Goal: Entertainment & Leisure: Consume media (video, audio)

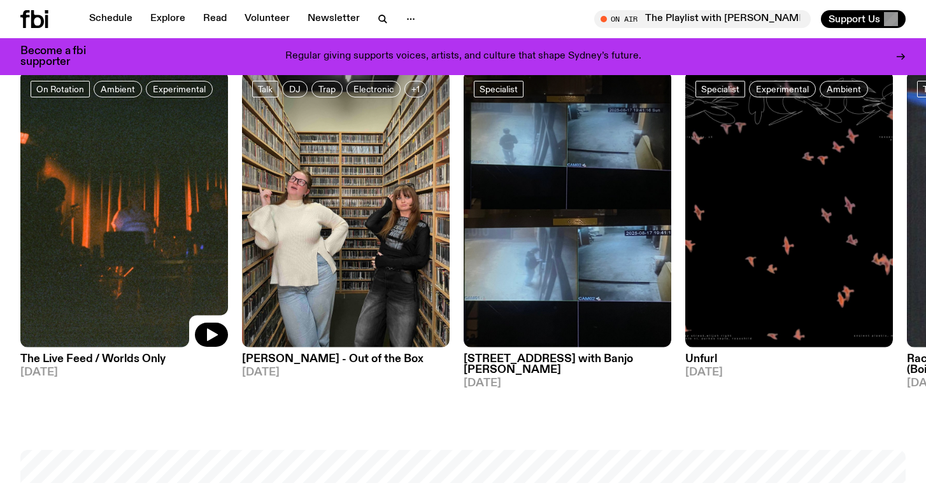
scroll to position [633, 0]
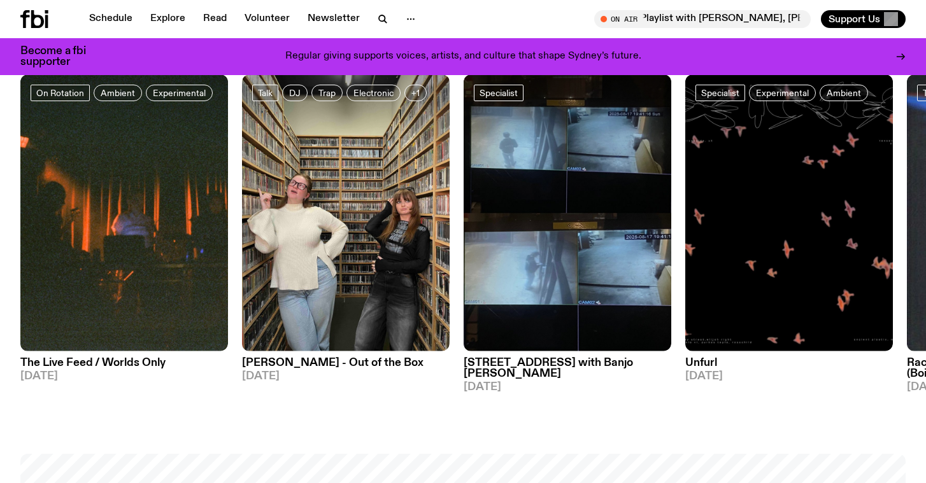
click at [574, 367] on h3 "[STREET_ADDRESS] with Banjo [PERSON_NAME]" at bounding box center [568, 369] width 208 height 22
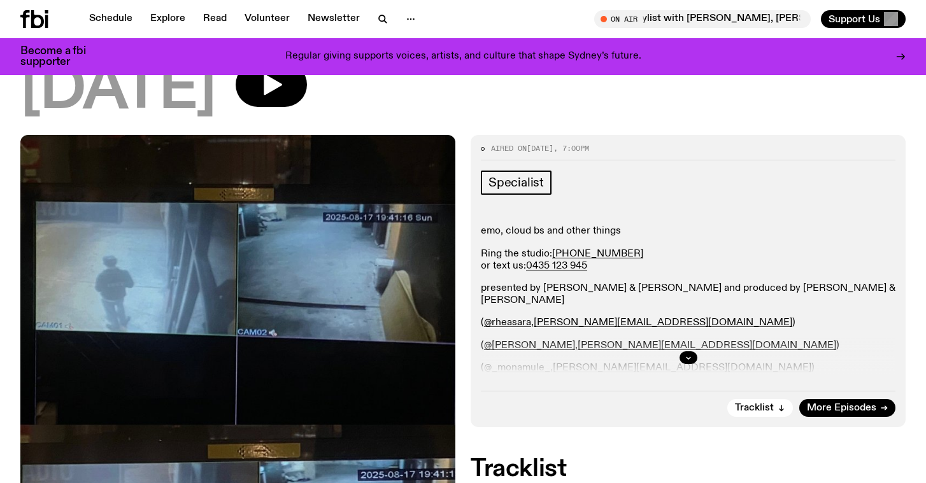
scroll to position [169, 0]
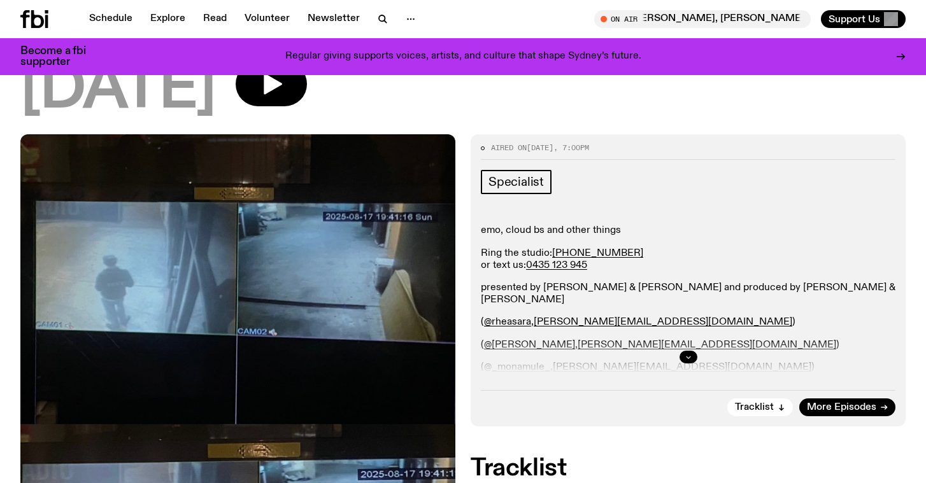
click at [690, 355] on icon "button" at bounding box center [688, 357] width 8 height 8
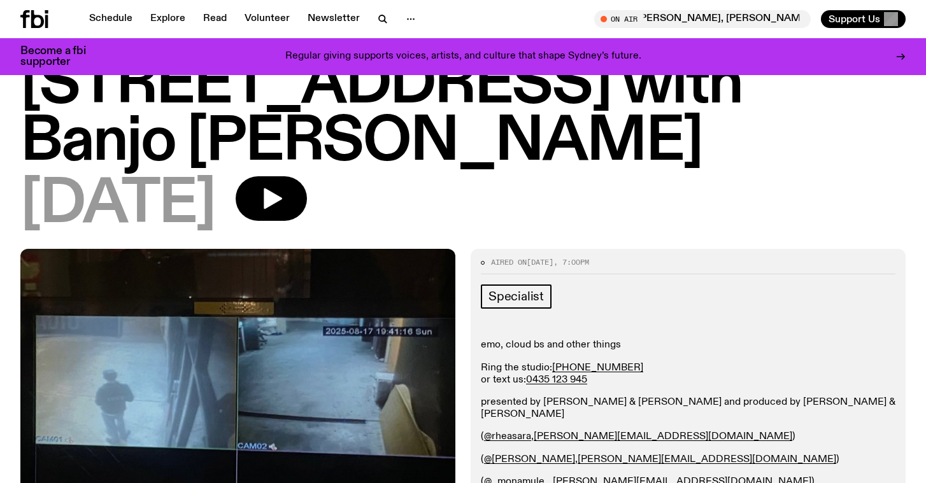
scroll to position [53, 0]
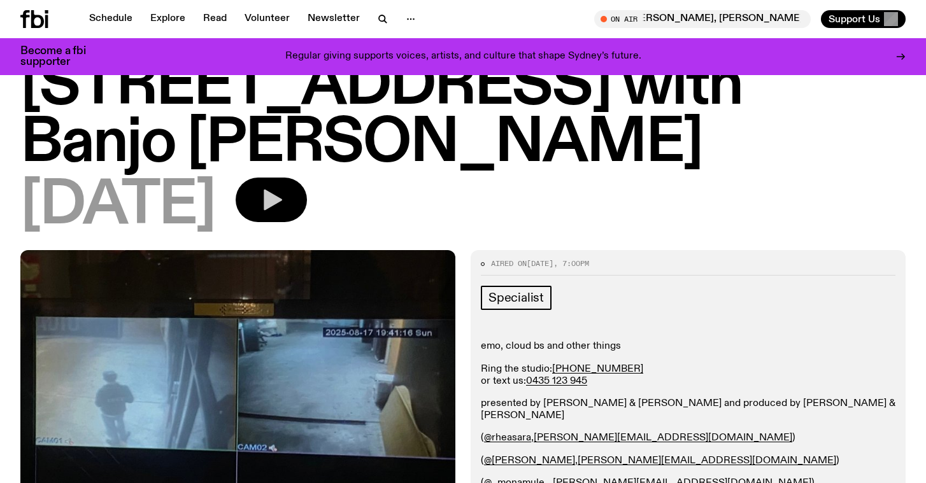
click at [284, 205] on icon "button" at bounding box center [270, 199] width 25 height 25
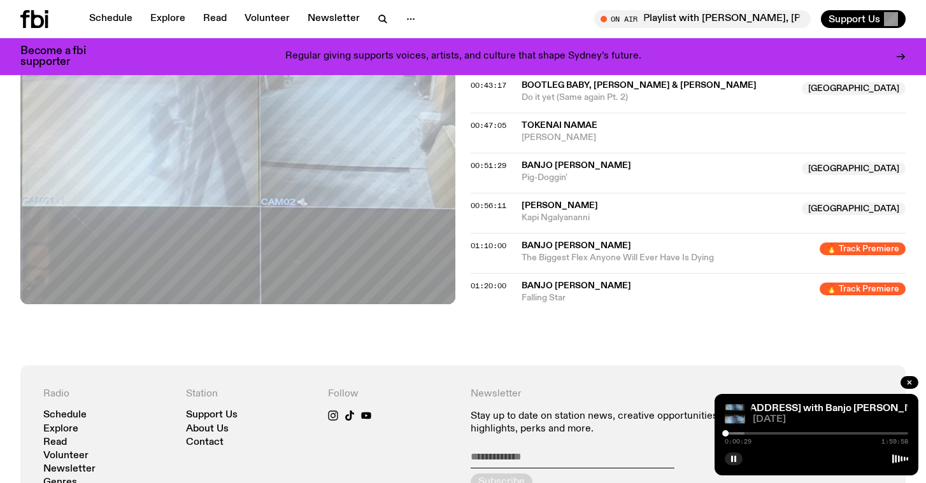
scroll to position [1083, 0]
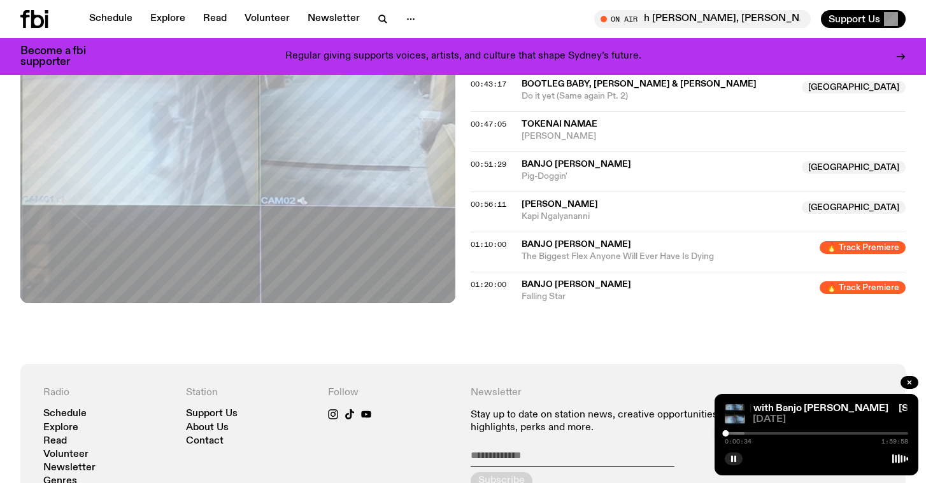
click at [742, 439] on span "0:00:34" at bounding box center [738, 442] width 27 height 6
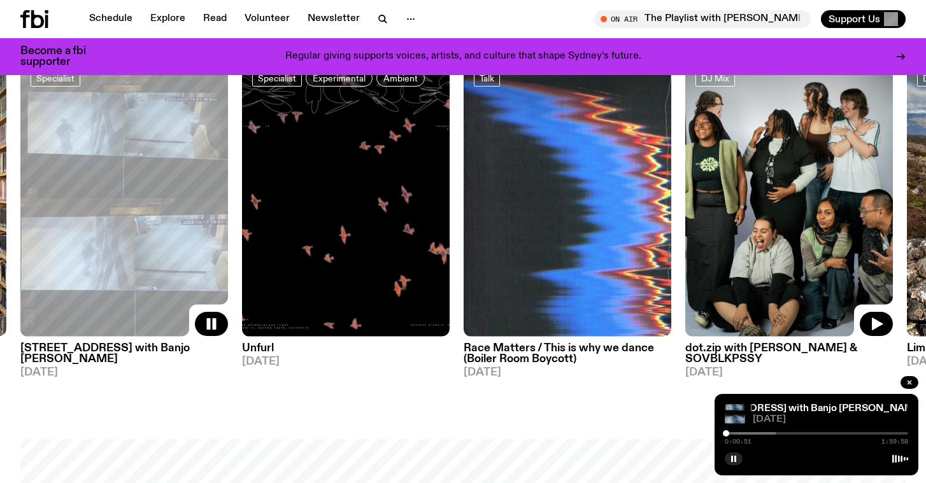
scroll to position [647, 0]
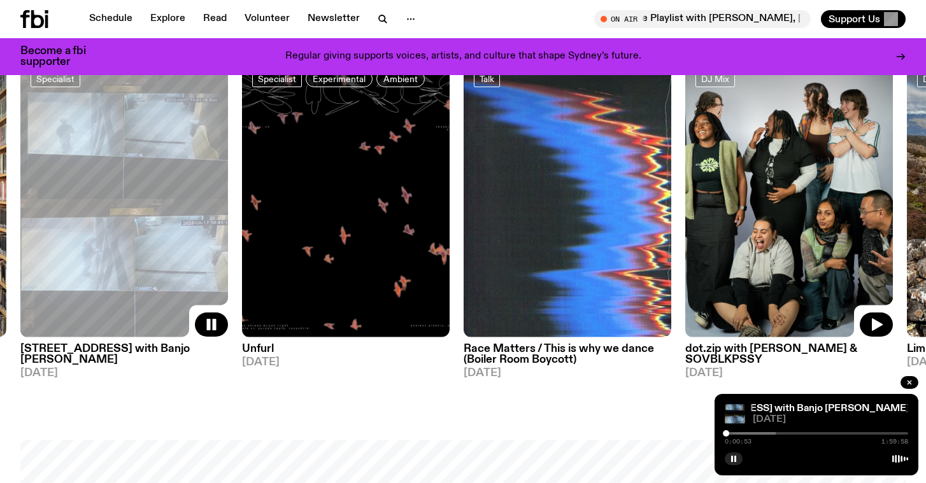
click at [774, 254] on img at bounding box center [789, 198] width 208 height 277
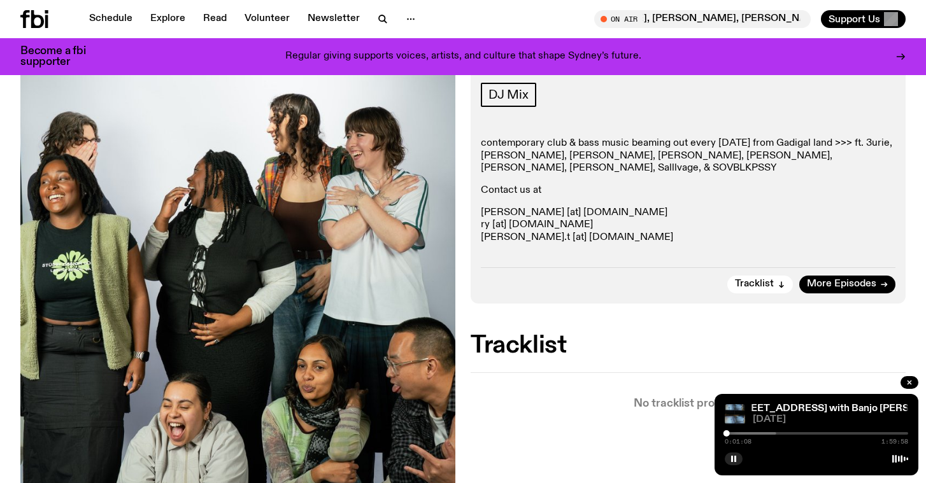
scroll to position [262, 0]
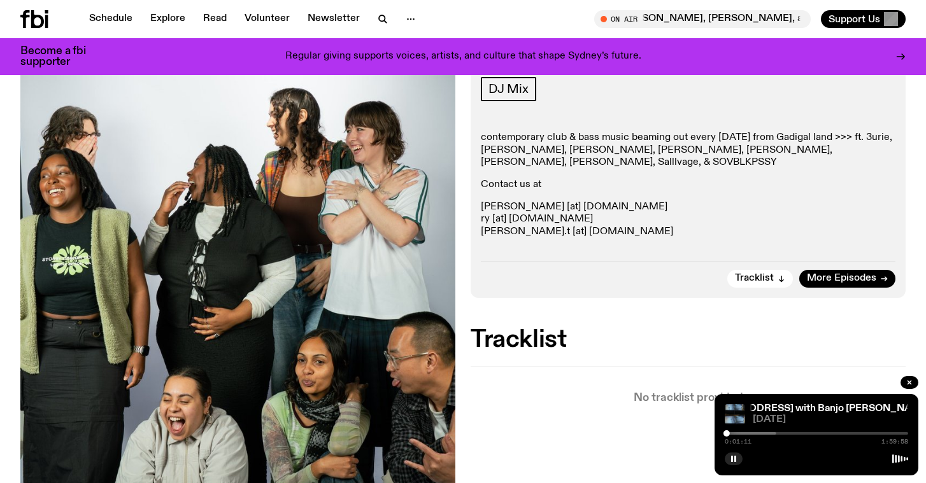
click at [521, 216] on p "[PERSON_NAME] [at] [DOMAIN_NAME] [PERSON_NAME] [at] [DOMAIN_NAME] [PERSON_NAME]…" at bounding box center [688, 219] width 414 height 37
click at [521, 201] on p "[PERSON_NAME] [at] [DOMAIN_NAME] [PERSON_NAME] [at] [DOMAIN_NAME] [PERSON_NAME]…" at bounding box center [688, 219] width 414 height 37
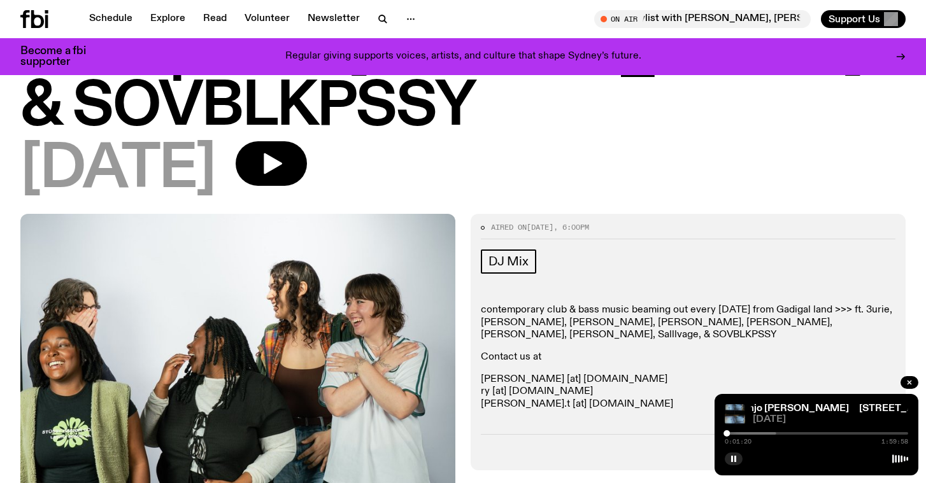
scroll to position [74, 0]
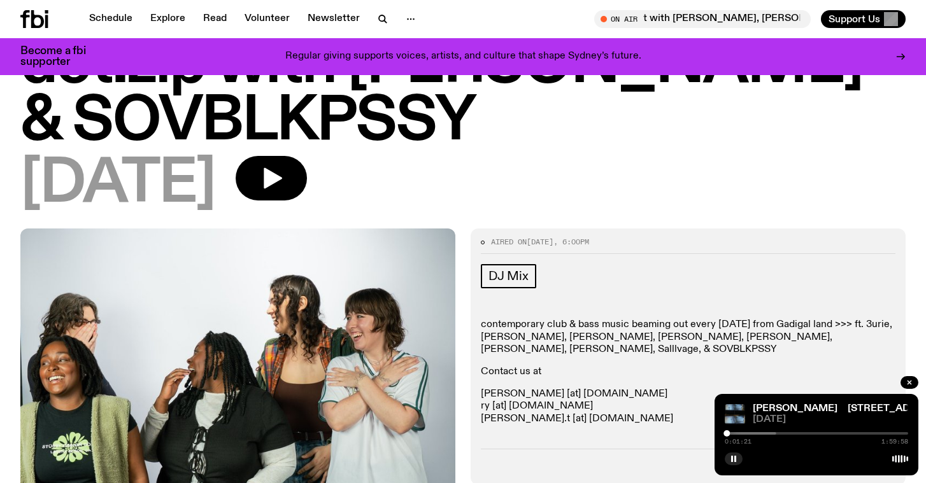
click at [770, 434] on div at bounding box center [684, 433] width 183 height 3
click at [816, 434] on div at bounding box center [816, 433] width 183 height 3
click at [282, 181] on icon "button" at bounding box center [273, 178] width 18 height 21
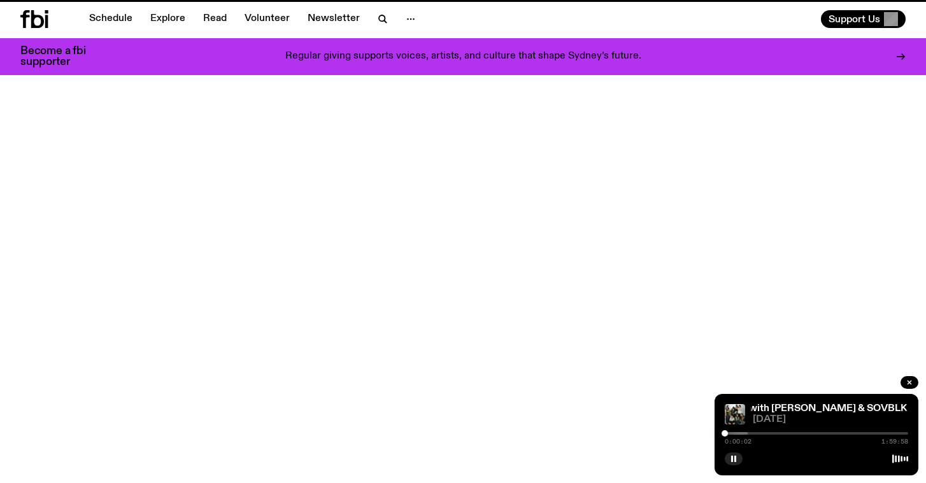
scroll to position [647, 0]
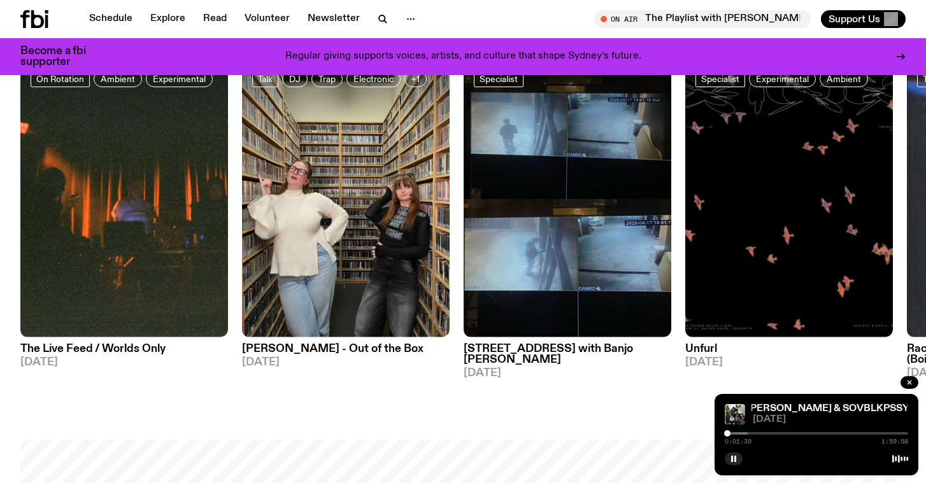
click at [727, 434] on div at bounding box center [727, 433] width 6 height 6
click at [736, 433] on div at bounding box center [684, 433] width 183 height 3
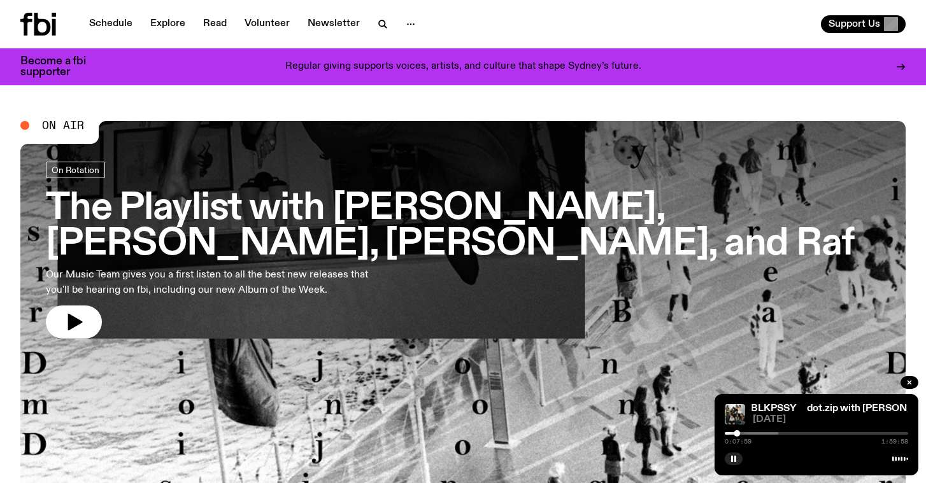
scroll to position [0, 0]
click at [381, 23] on icon "button" at bounding box center [382, 23] width 6 height 6
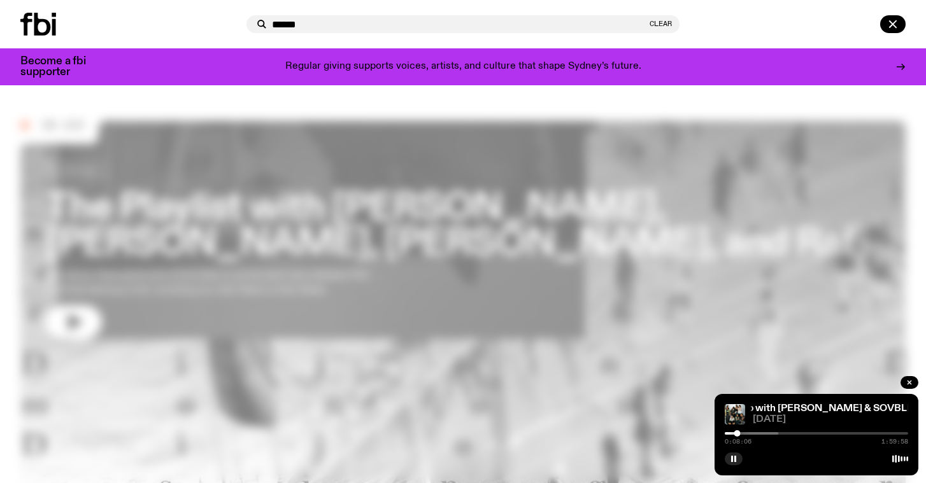
type input "******"
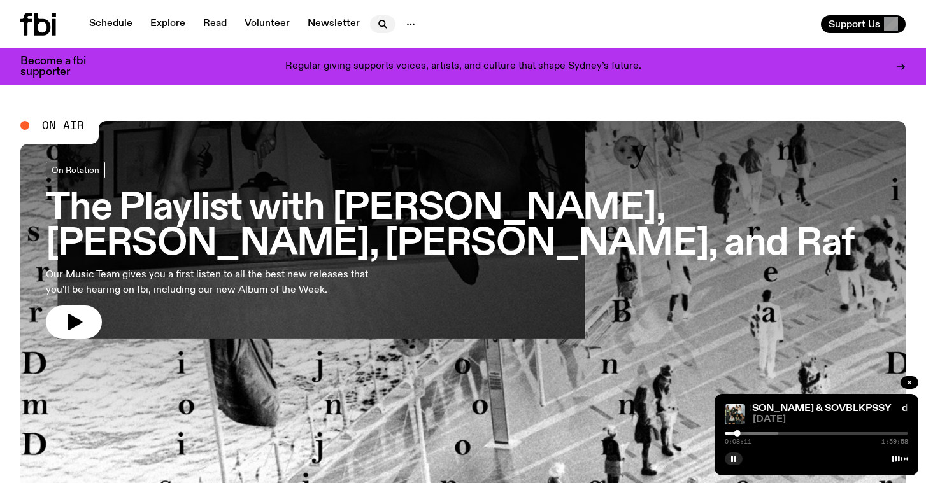
click at [385, 31] on icon "button" at bounding box center [382, 24] width 15 height 15
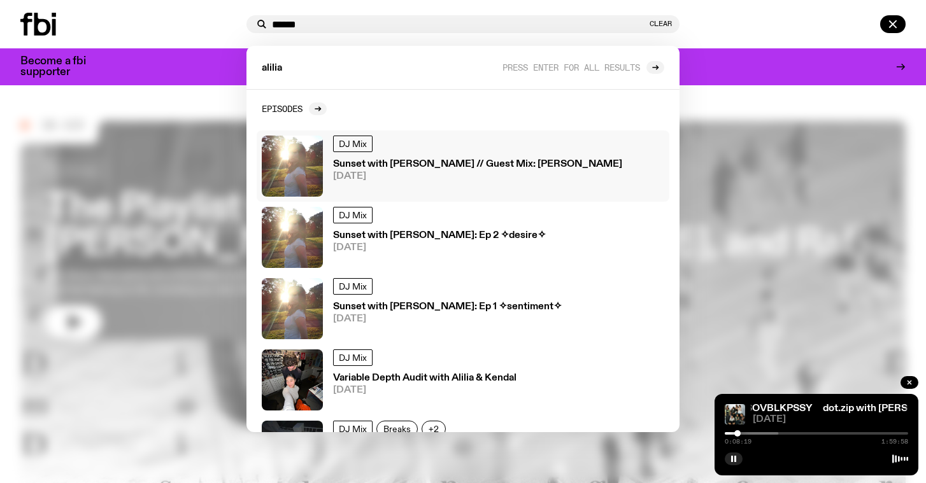
type input "******"
click at [451, 175] on span "[DATE]" at bounding box center [477, 177] width 289 height 10
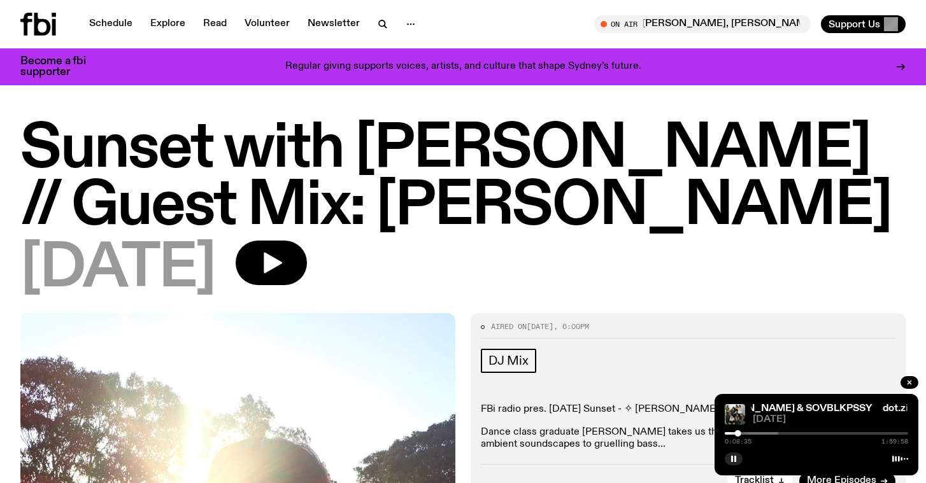
click at [768, 435] on div "0:08:35 1:59:58" at bounding box center [816, 437] width 183 height 15
click at [768, 434] on div at bounding box center [686, 433] width 183 height 3
click at [307, 271] on button "button" at bounding box center [271, 263] width 71 height 45
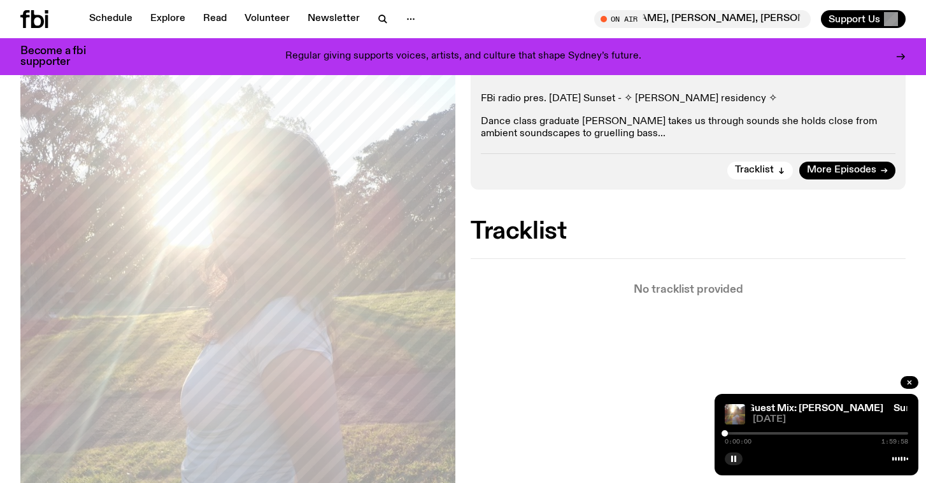
scroll to position [302, 0]
click at [728, 435] on div at bounding box center [724, 433] width 6 height 6
click at [726, 435] on div at bounding box center [728, 433] width 6 height 6
click at [726, 435] on div at bounding box center [726, 433] width 6 height 6
click at [728, 435] on div at bounding box center [728, 433] width 6 height 6
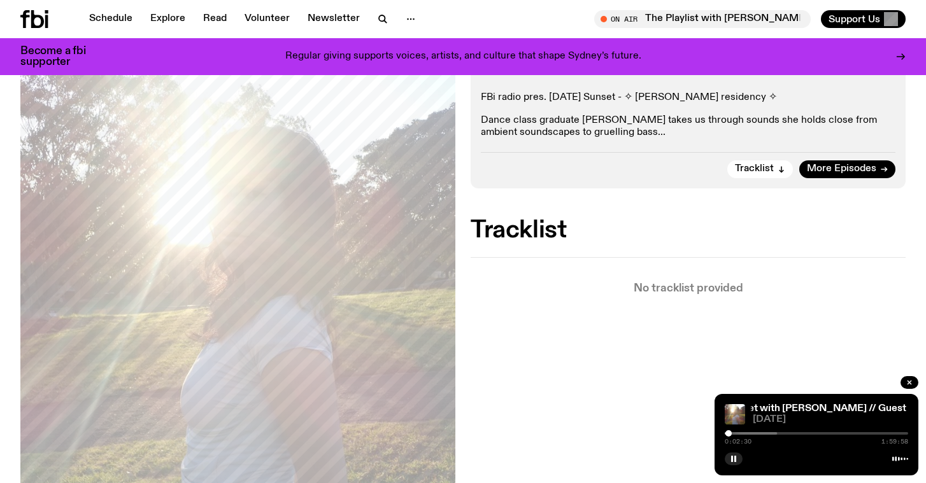
click at [732, 435] on div at bounding box center [728, 433] width 6 height 6
click at [730, 435] on div at bounding box center [729, 433] width 6 height 6
click at [731, 435] on div at bounding box center [729, 433] width 6 height 6
click at [733, 435] on div at bounding box center [733, 433] width 6 height 6
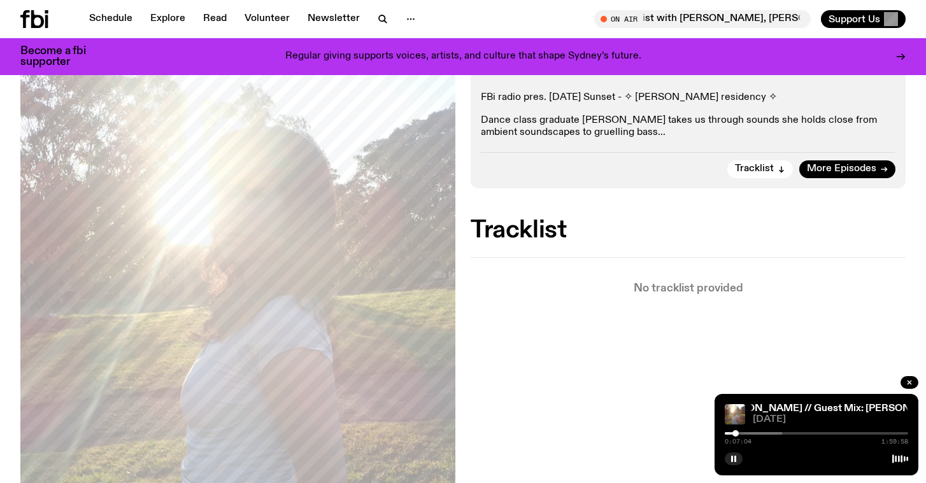
click at [735, 435] on div at bounding box center [735, 433] width 6 height 6
click at [741, 434] on div at bounding box center [692, 433] width 183 height 3
click at [755, 434] on div at bounding box center [694, 433] width 183 height 3
click at [781, 435] on div "0:20:14 1:59:58" at bounding box center [816, 437] width 183 height 15
click at [781, 434] on div at bounding box center [710, 433] width 183 height 3
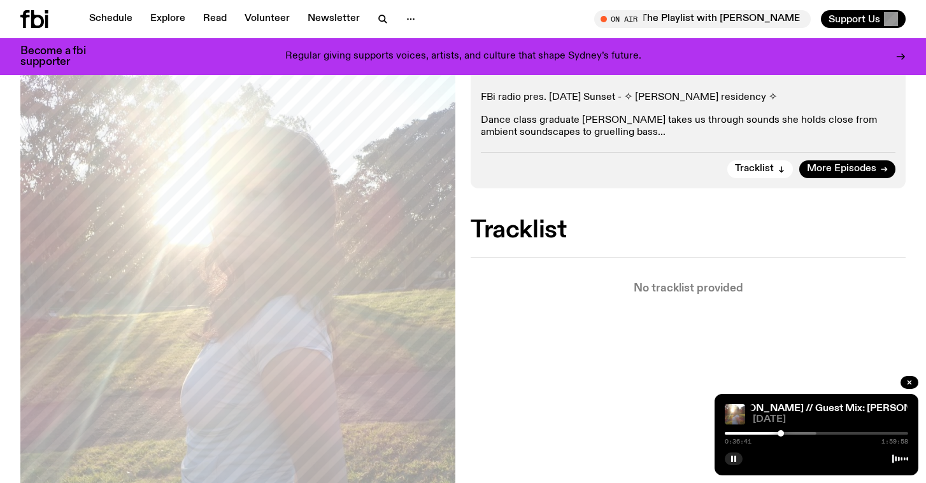
click at [800, 434] on div at bounding box center [724, 433] width 183 height 3
click at [813, 432] on div at bounding box center [739, 433] width 183 height 3
click at [805, 432] on div at bounding box center [721, 433] width 183 height 3
click at [801, 432] on div at bounding box center [712, 433] width 183 height 3
click at [797, 434] on div at bounding box center [709, 433] width 183 height 3
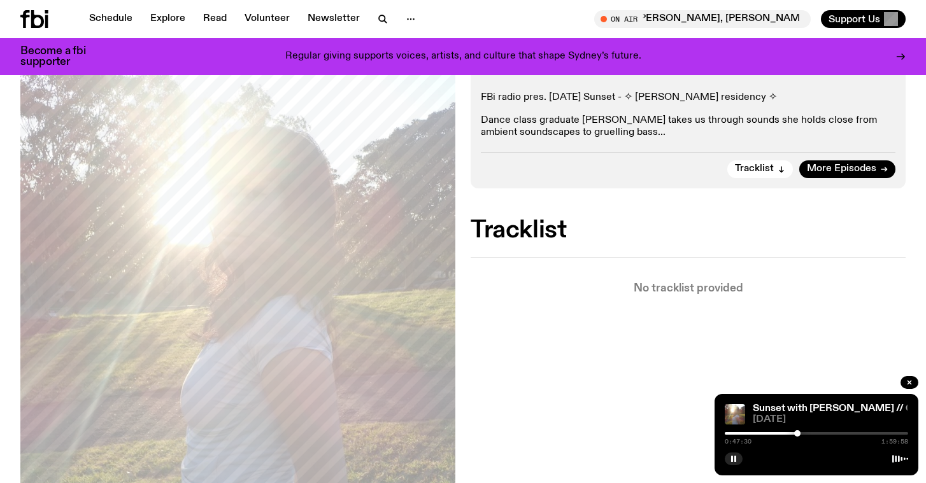
click at [807, 434] on div at bounding box center [816, 433] width 183 height 3
click at [810, 434] on div at bounding box center [756, 433] width 183 height 3
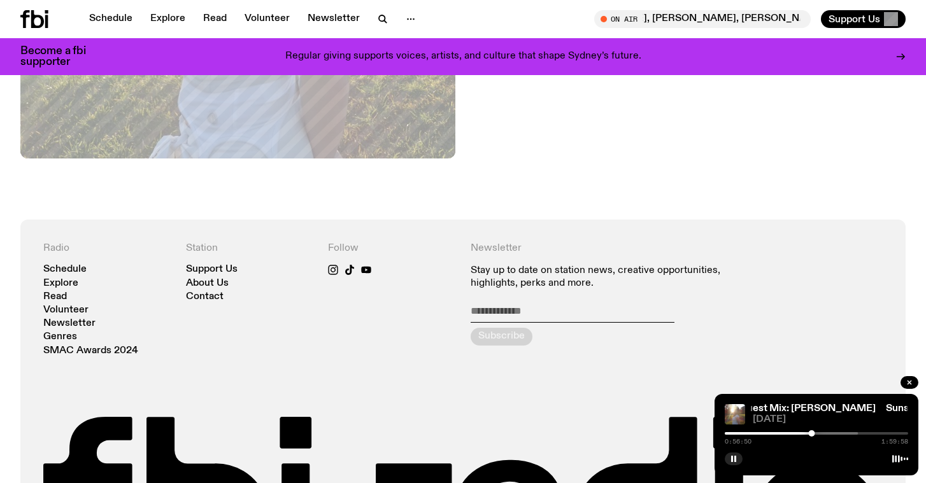
scroll to position [728, 0]
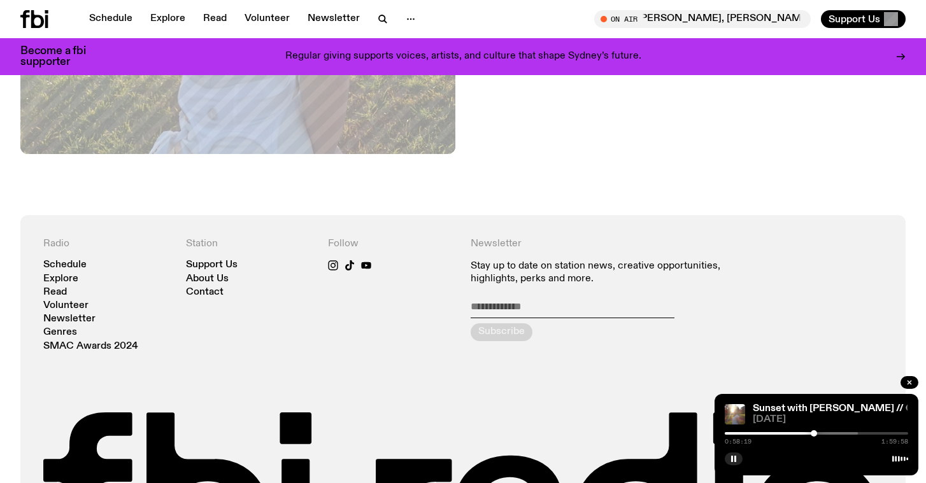
click at [814, 435] on div at bounding box center [813, 433] width 6 height 6
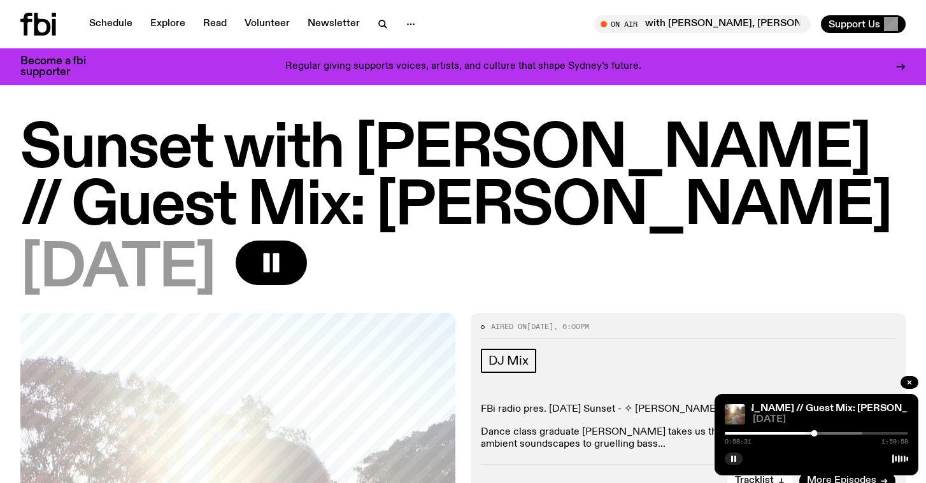
scroll to position [0, 0]
click at [732, 463] on button "button" at bounding box center [734, 459] width 18 height 13
click at [825, 435] on div "1:03:25 1:59:58" at bounding box center [816, 437] width 183 height 15
click at [826, 434] on div at bounding box center [780, 433] width 183 height 3
